Goal: Check status: Check status

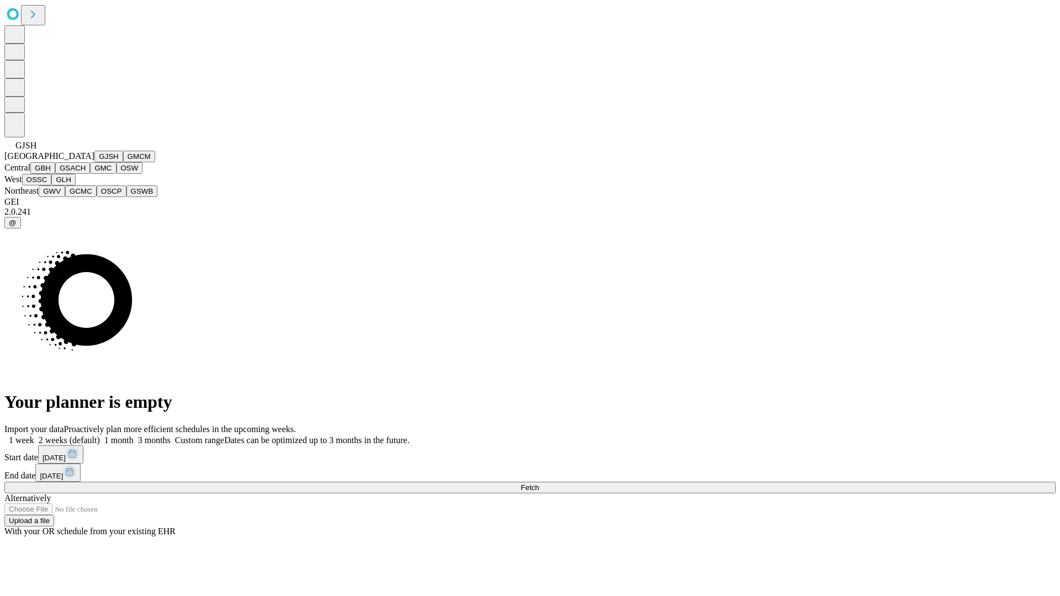
click at [94, 162] on button "GJSH" at bounding box center [108, 157] width 29 height 12
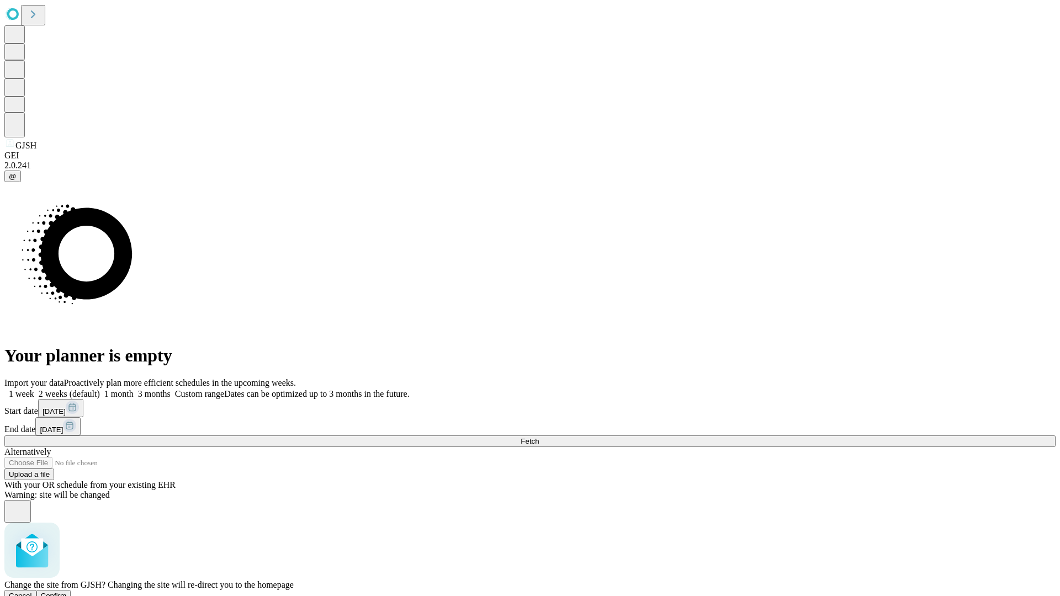
click at [67, 592] on span "Confirm" at bounding box center [54, 596] width 26 height 8
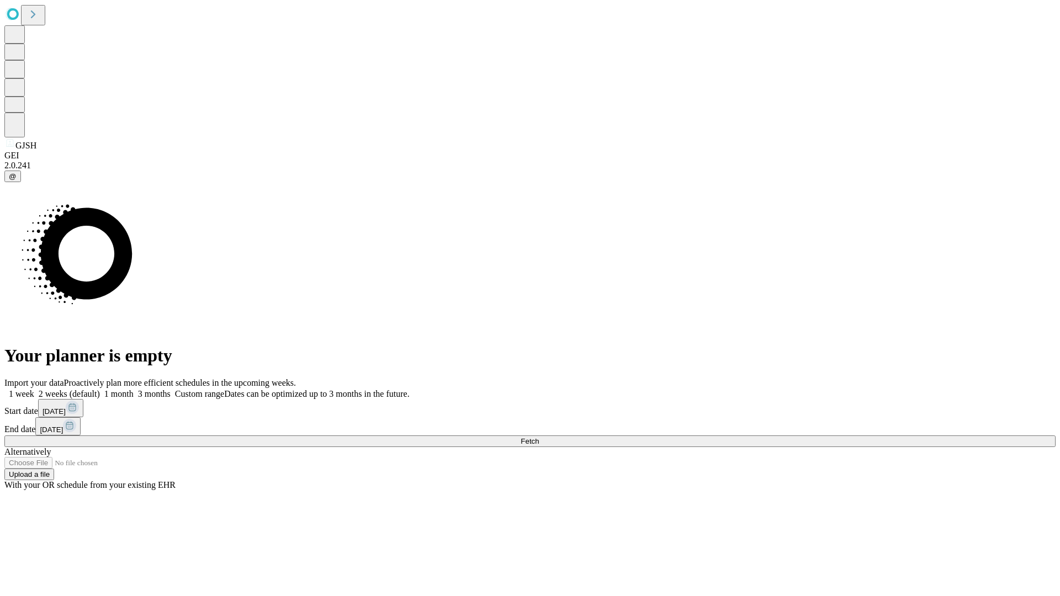
click at [100, 389] on label "2 weeks (default)" at bounding box center [67, 393] width 66 height 9
click at [539, 437] on span "Fetch" at bounding box center [530, 441] width 18 height 8
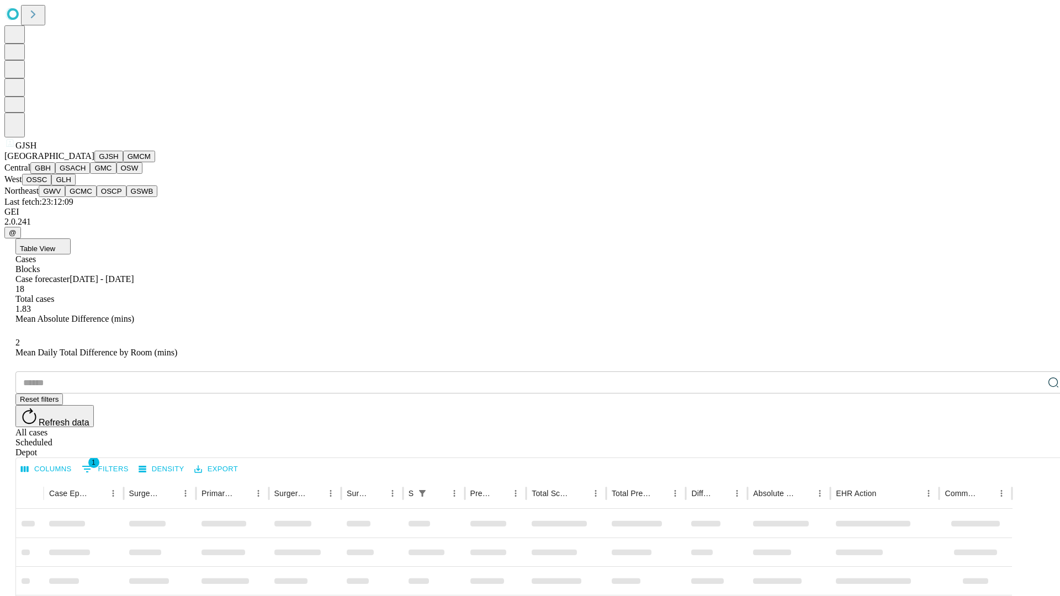
click at [123, 162] on button "GMCM" at bounding box center [139, 157] width 32 height 12
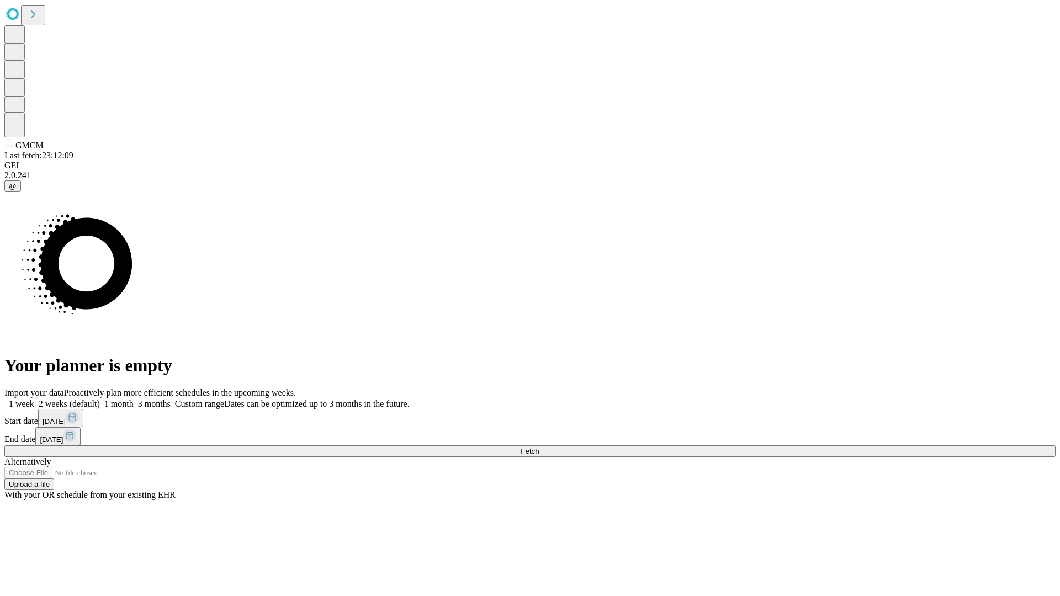
click at [539, 447] on span "Fetch" at bounding box center [530, 451] width 18 height 8
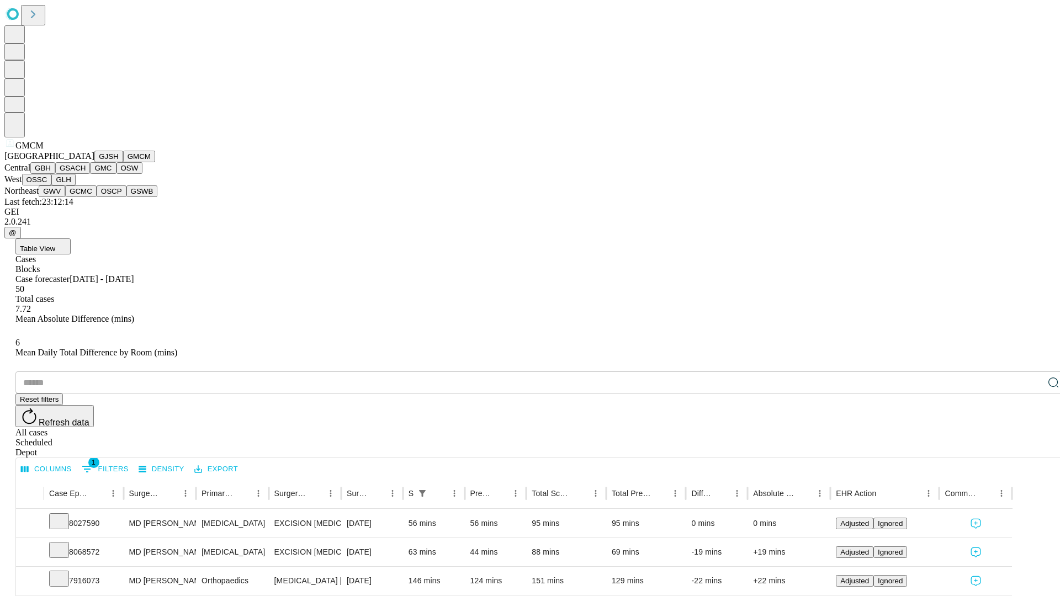
click at [55, 174] on button "GBH" at bounding box center [42, 168] width 25 height 12
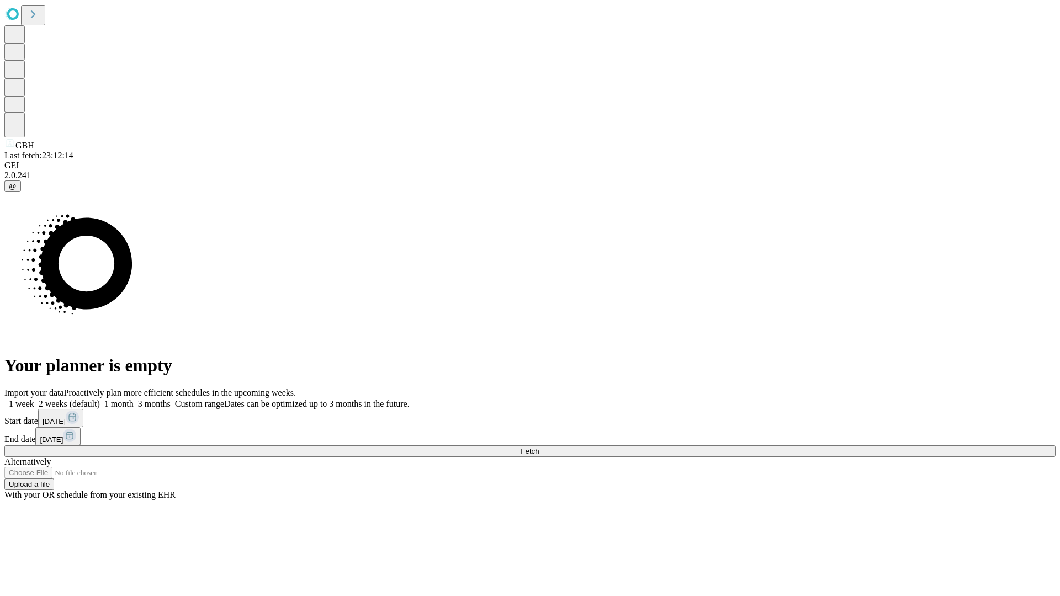
click at [100, 399] on label "2 weeks (default)" at bounding box center [67, 403] width 66 height 9
click at [539, 447] on span "Fetch" at bounding box center [530, 451] width 18 height 8
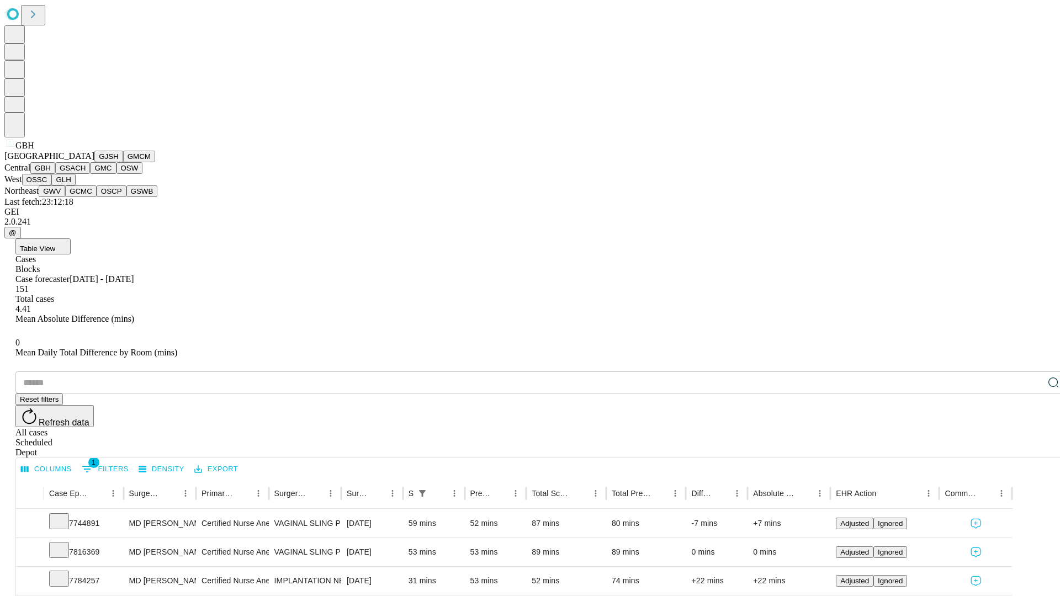
click at [86, 174] on button "GSACH" at bounding box center [72, 168] width 35 height 12
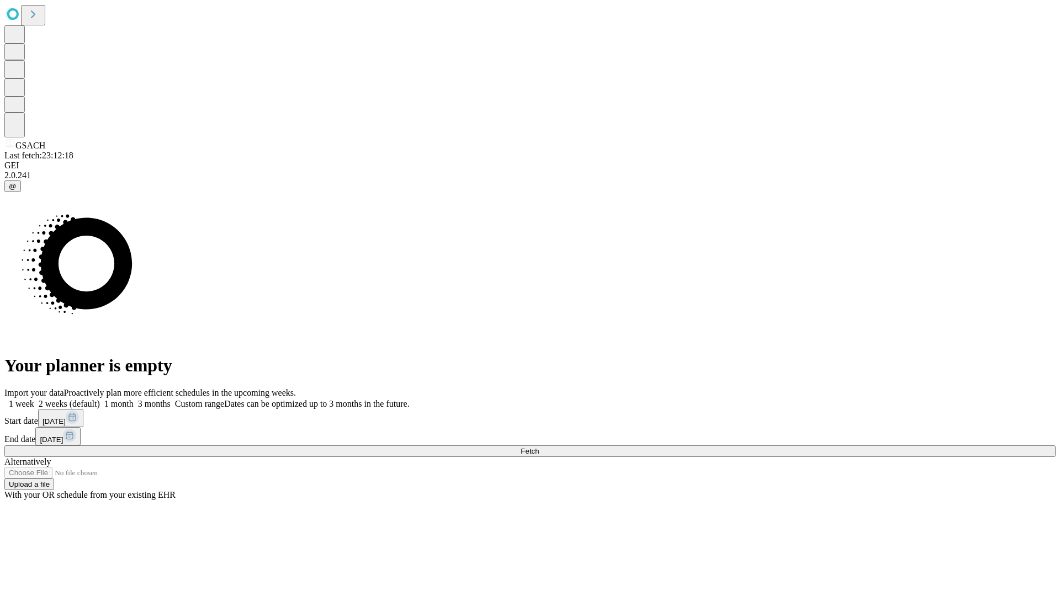
click at [100, 399] on label "2 weeks (default)" at bounding box center [67, 403] width 66 height 9
click at [539, 447] on span "Fetch" at bounding box center [530, 451] width 18 height 8
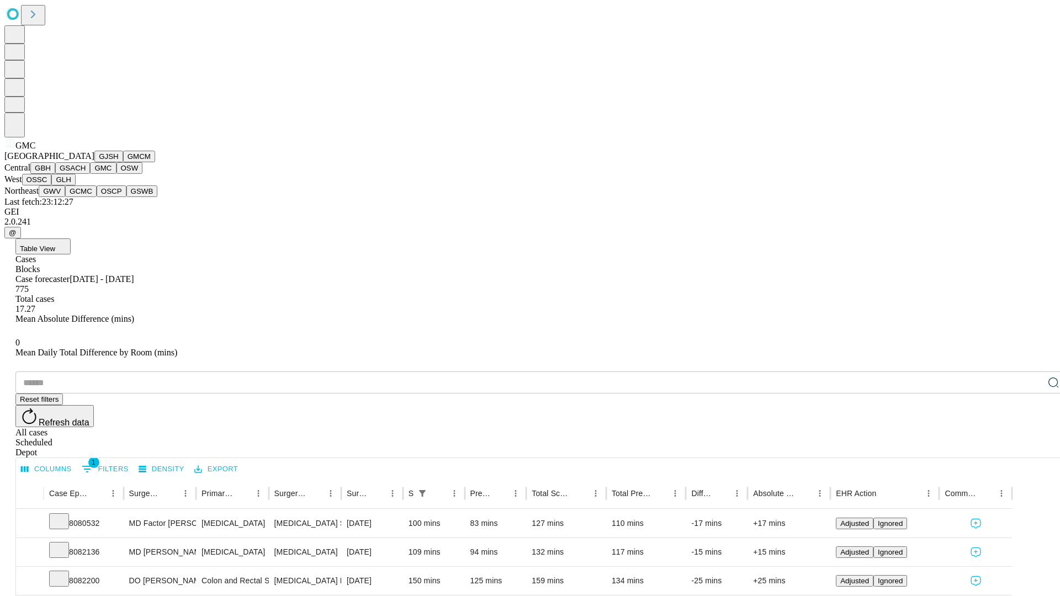
click at [116, 174] on button "OSW" at bounding box center [129, 168] width 26 height 12
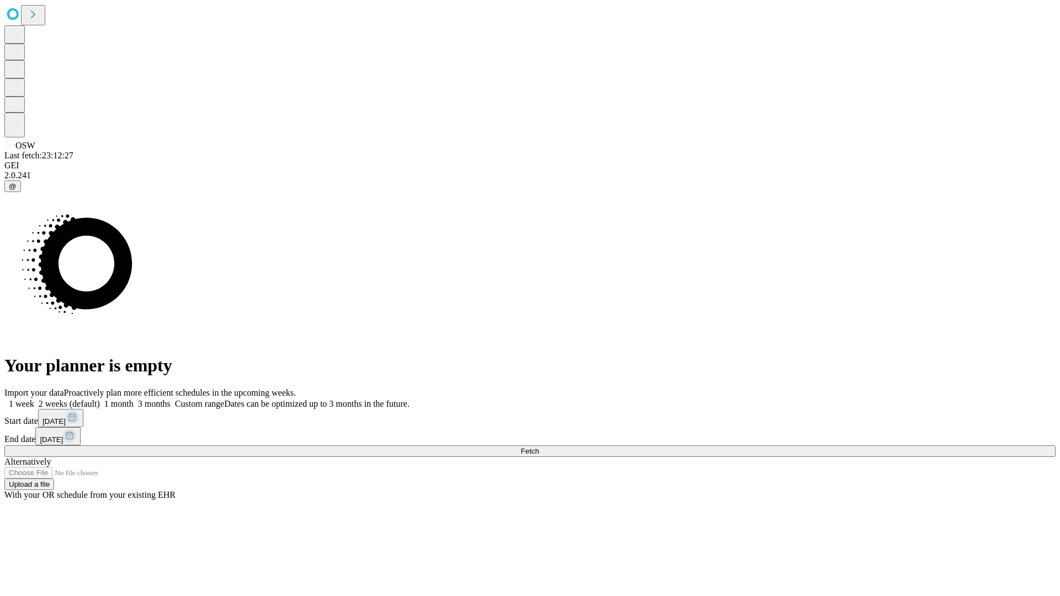
click at [100, 399] on label "2 weeks (default)" at bounding box center [67, 403] width 66 height 9
click at [539, 447] on span "Fetch" at bounding box center [530, 451] width 18 height 8
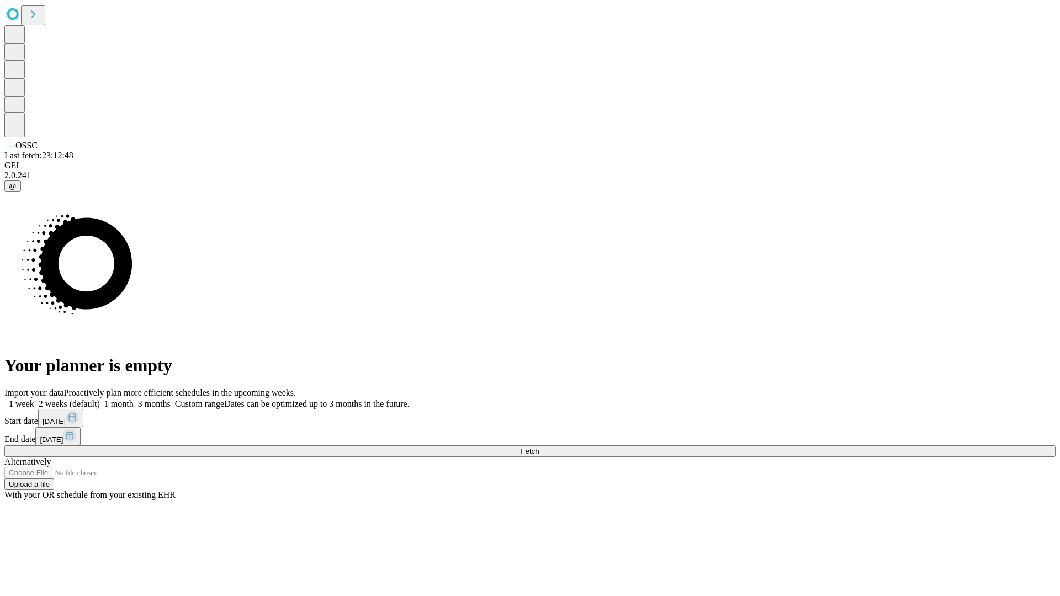
click at [100, 399] on label "2 weeks (default)" at bounding box center [67, 403] width 66 height 9
click at [539, 447] on span "Fetch" at bounding box center [530, 451] width 18 height 8
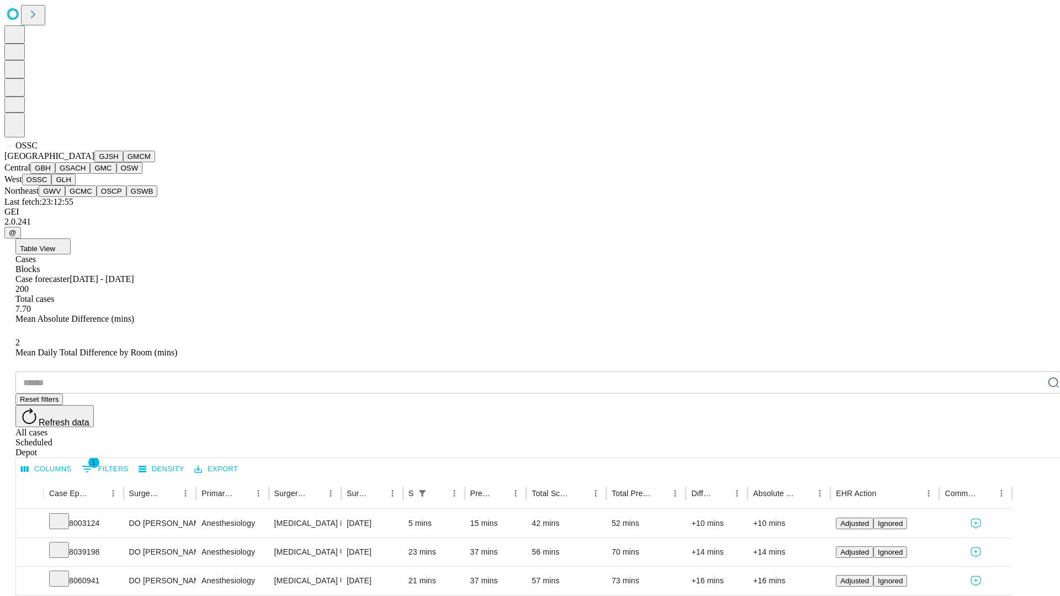
click at [75, 185] on button "GLH" at bounding box center [63, 180] width 24 height 12
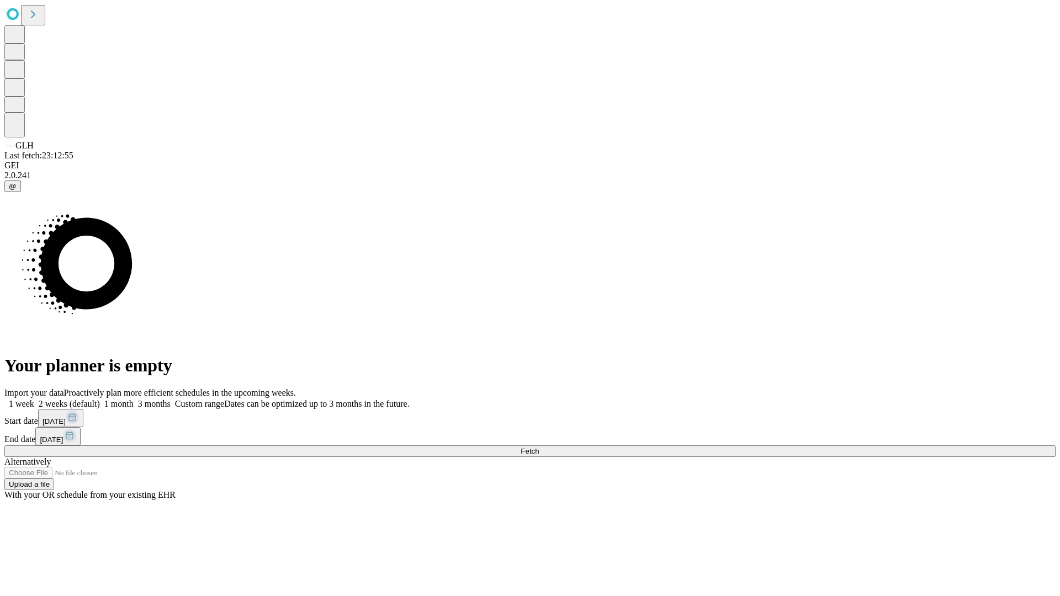
click at [100, 399] on label "2 weeks (default)" at bounding box center [67, 403] width 66 height 9
click at [539, 447] on span "Fetch" at bounding box center [530, 451] width 18 height 8
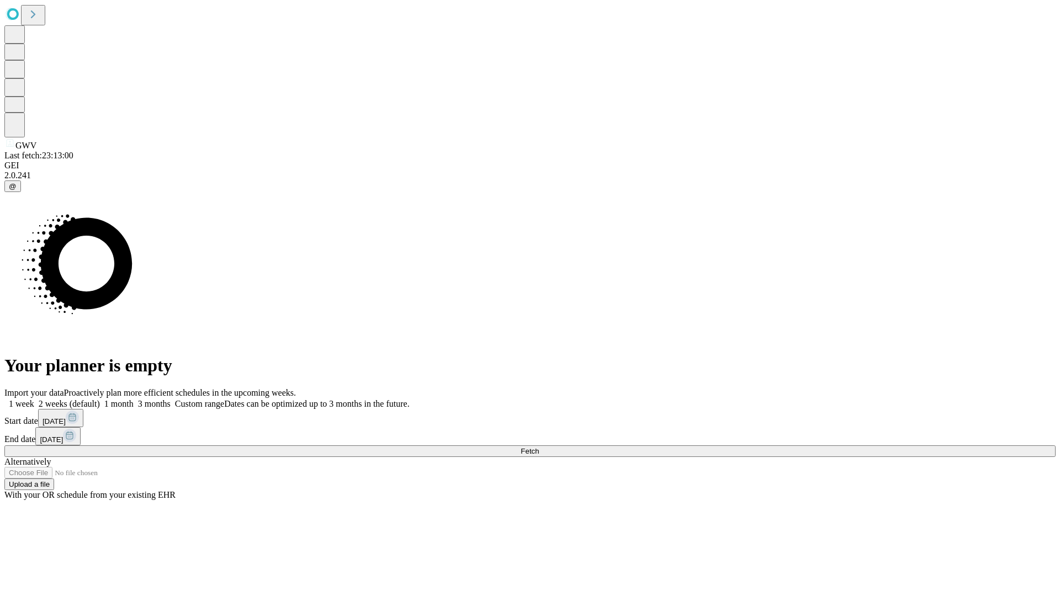
click at [539, 447] on span "Fetch" at bounding box center [530, 451] width 18 height 8
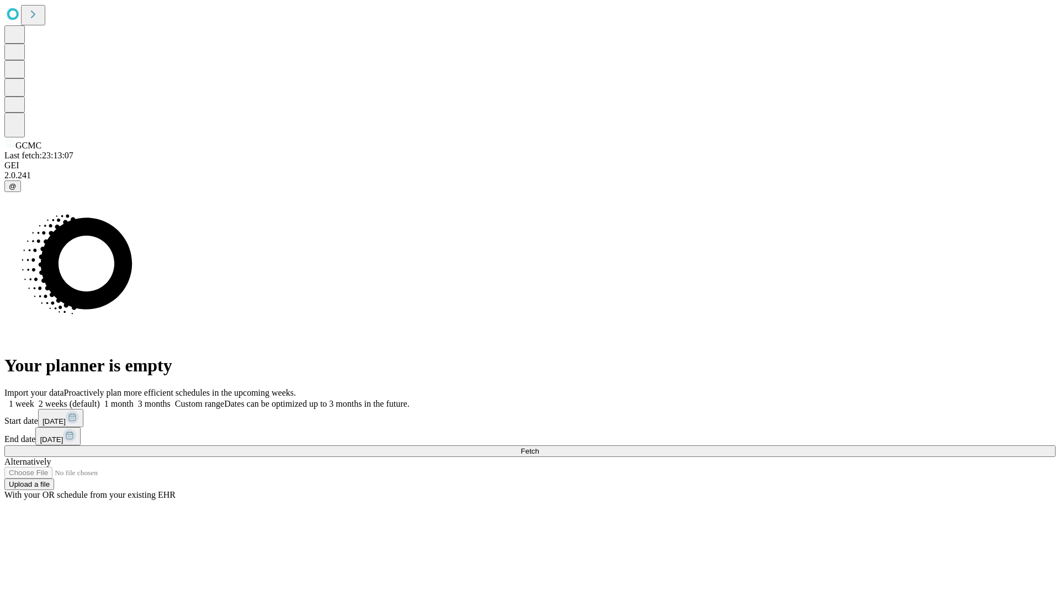
click at [100, 399] on label "2 weeks (default)" at bounding box center [67, 403] width 66 height 9
click at [539, 447] on span "Fetch" at bounding box center [530, 451] width 18 height 8
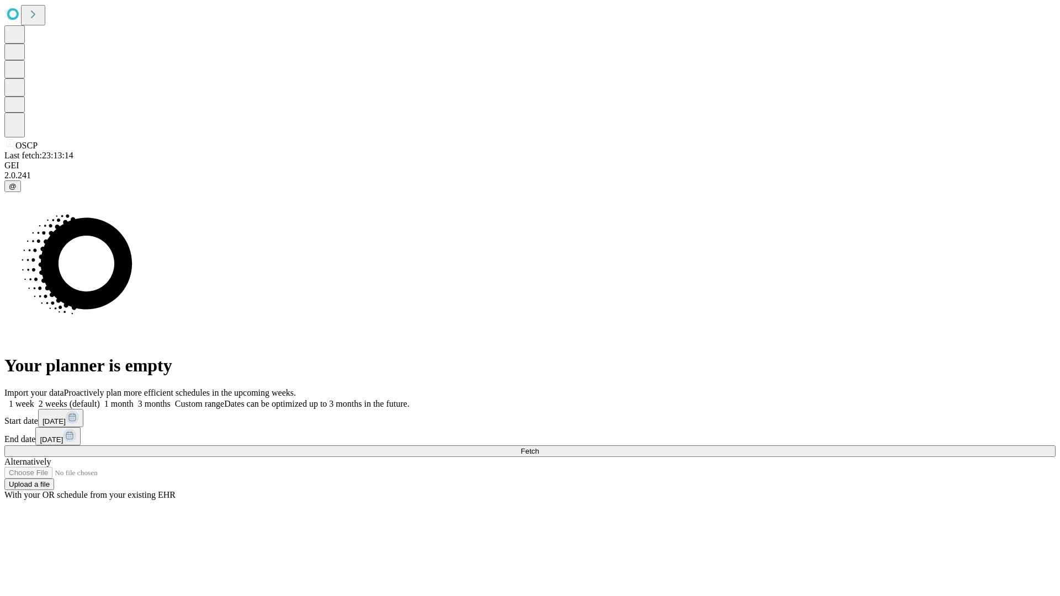
click at [100, 399] on label "2 weeks (default)" at bounding box center [67, 403] width 66 height 9
click at [539, 447] on span "Fetch" at bounding box center [530, 451] width 18 height 8
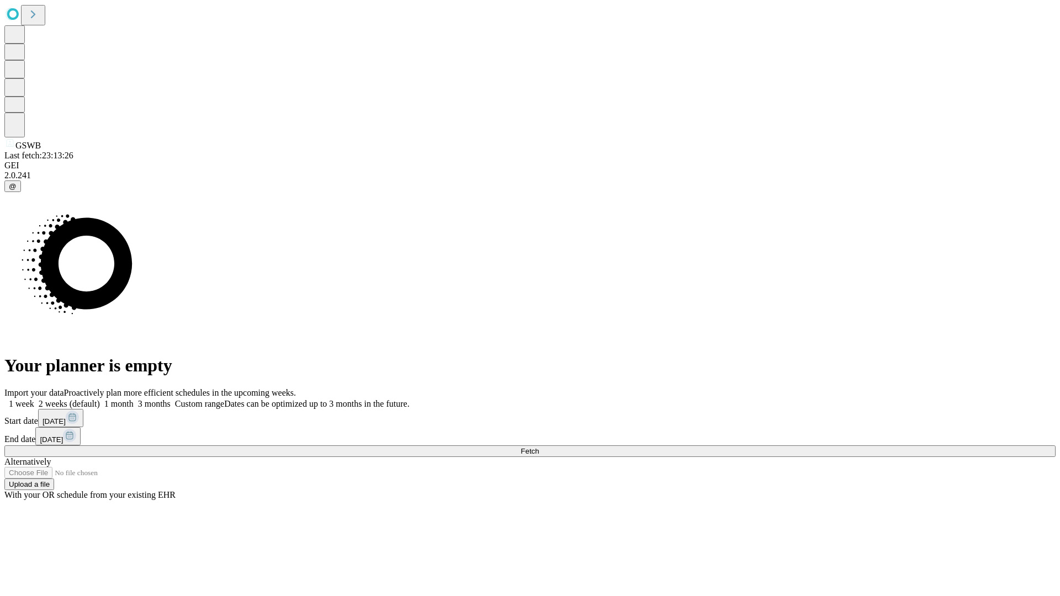
click at [100, 399] on label "2 weeks (default)" at bounding box center [67, 403] width 66 height 9
click at [539, 447] on span "Fetch" at bounding box center [530, 451] width 18 height 8
